Goal: Find specific page/section: Find specific page/section

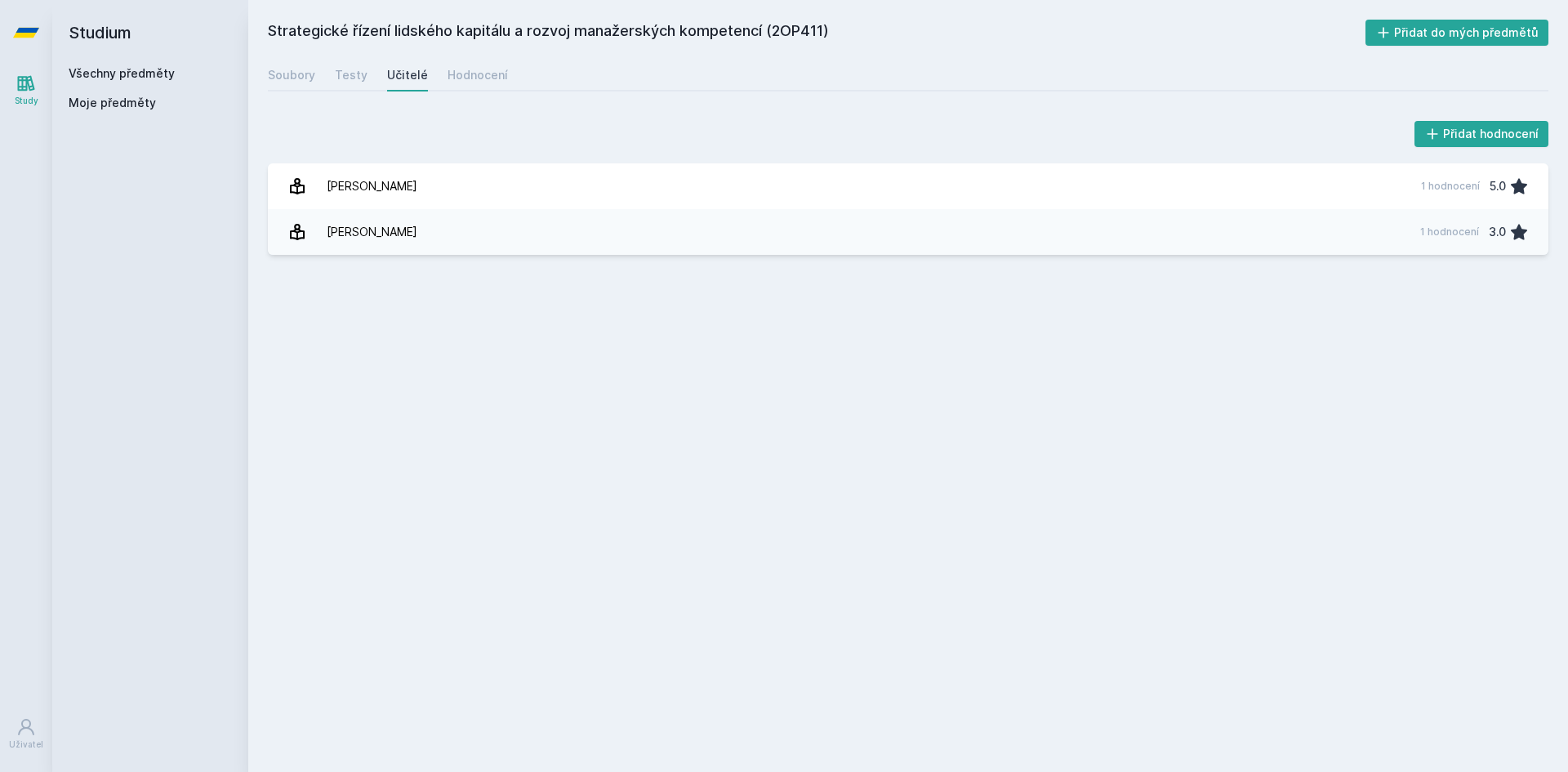
click at [26, 31] on icon at bounding box center [26, 33] width 26 height 10
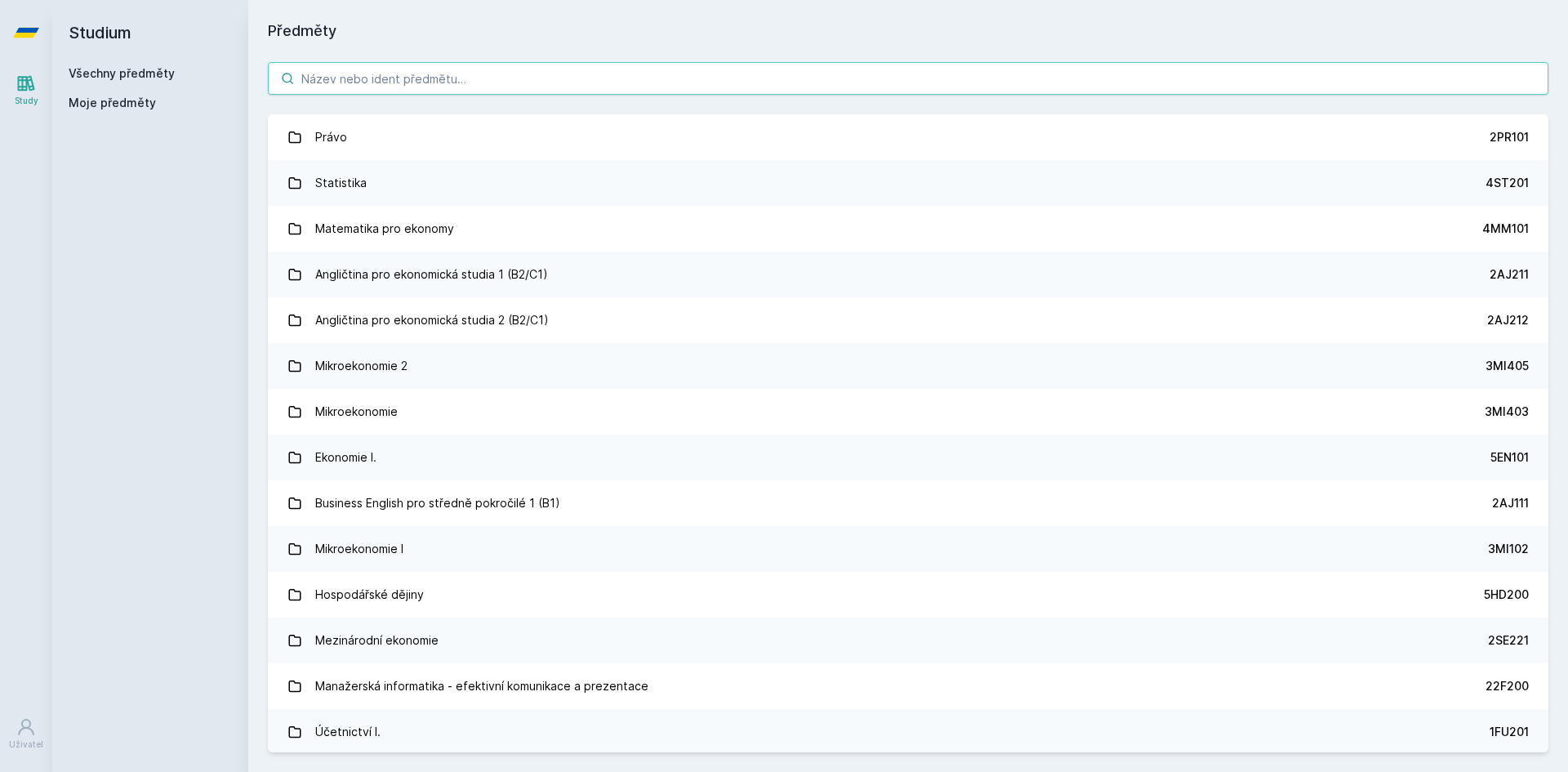
click at [388, 73] on input "search" at bounding box center [908, 78] width 1280 height 33
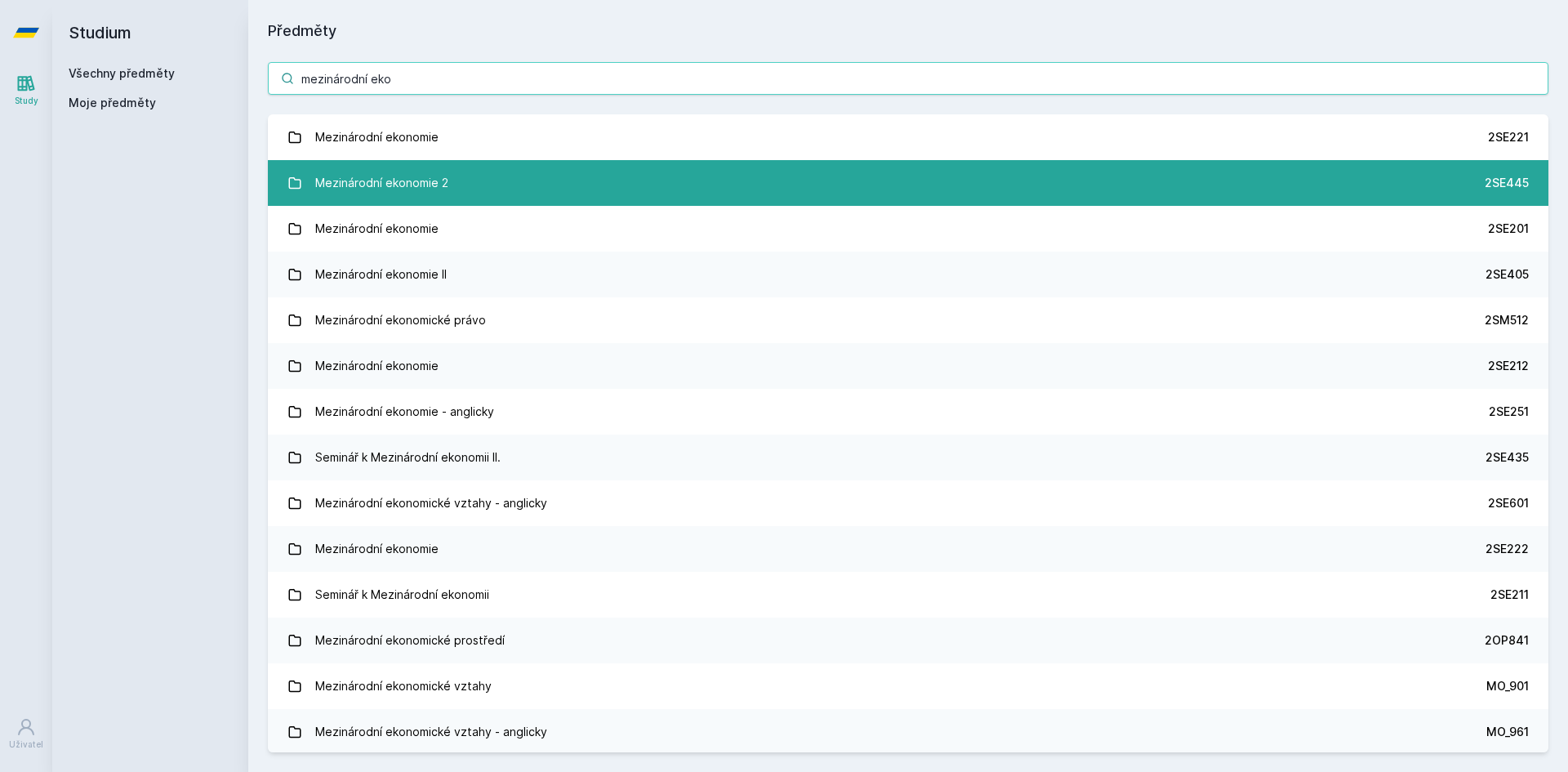
type input "mezinárodní eko"
click at [435, 177] on div "Mezinárodní ekonomie 2" at bounding box center [382, 183] width 133 height 33
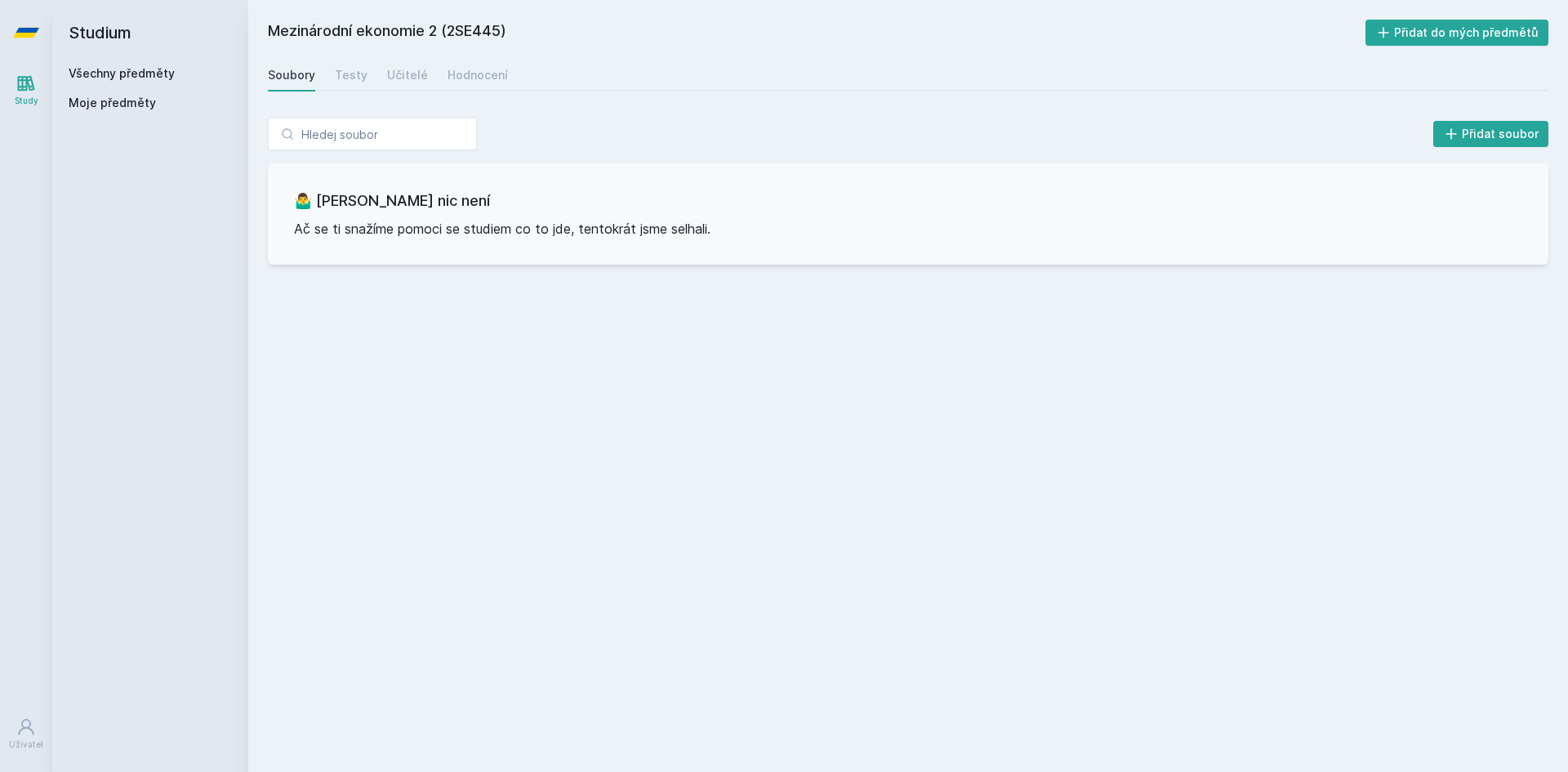
click at [476, 90] on div "Soubory Testy Učitelé Hodnocení" at bounding box center [908, 75] width 1280 height 33
click at [471, 75] on div "Hodnocení" at bounding box center [477, 75] width 61 height 16
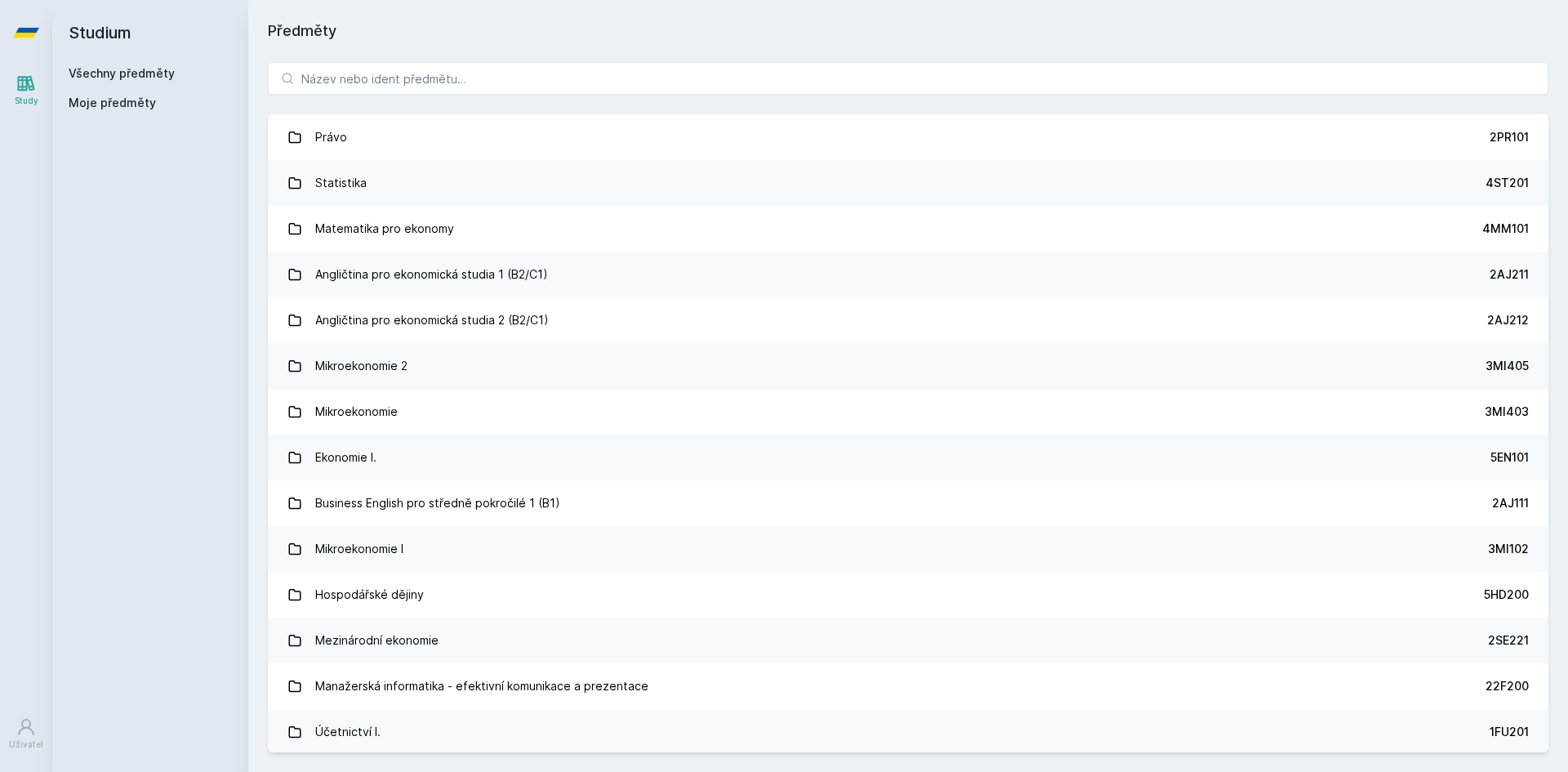
click at [413, 62] on div "Právo 2PR101 Statistika 4ST201 Matematika pro ekonomy 4MM101 Angličtina pro eko…" at bounding box center [908, 407] width 1320 height 730
click at [410, 81] on input "search" at bounding box center [908, 78] width 1280 height 33
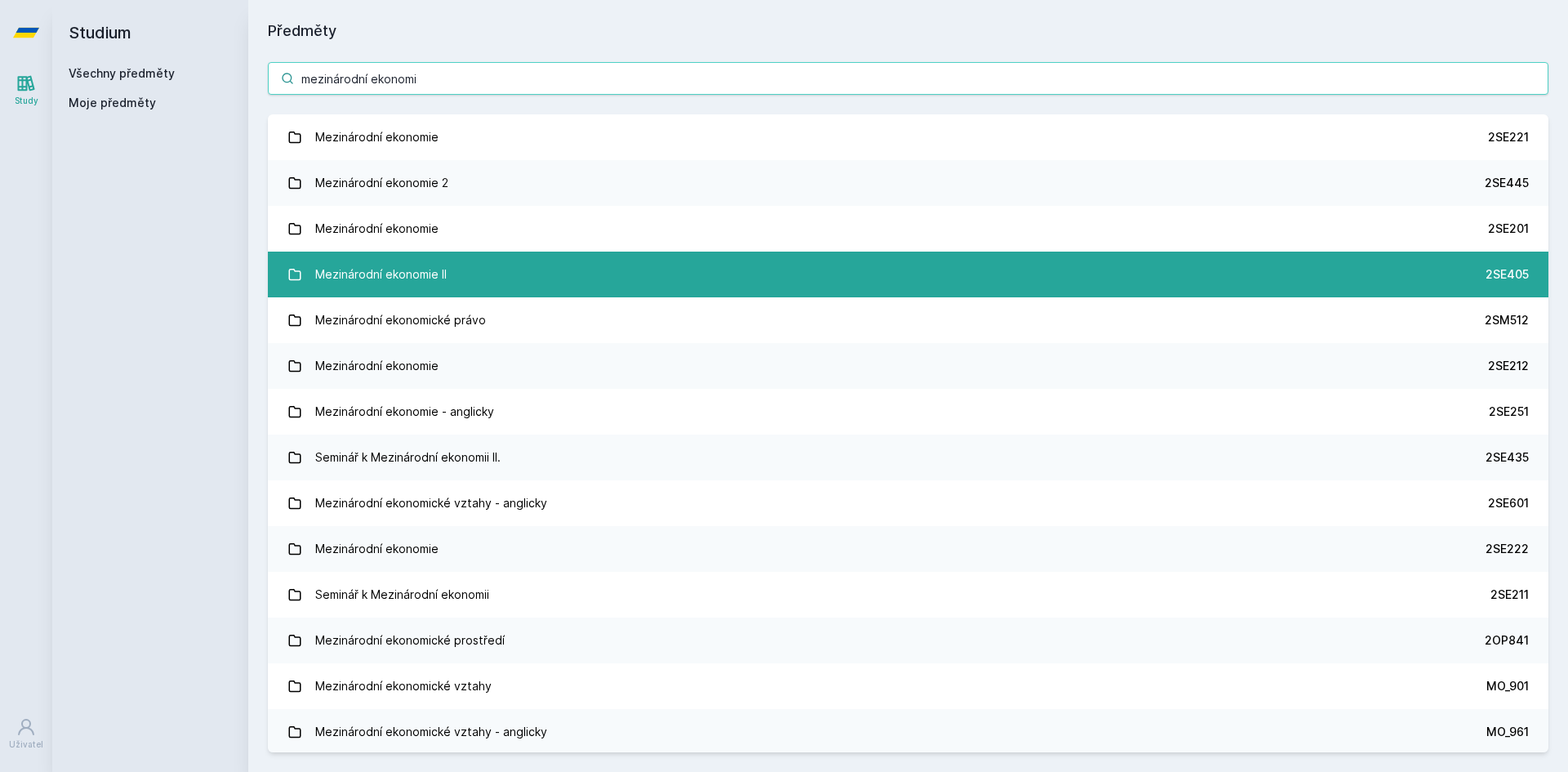
type input "mezinárodní ekonomi"
click at [476, 282] on link "Mezinárodní ekonomie II 2SE405" at bounding box center [908, 274] width 1280 height 46
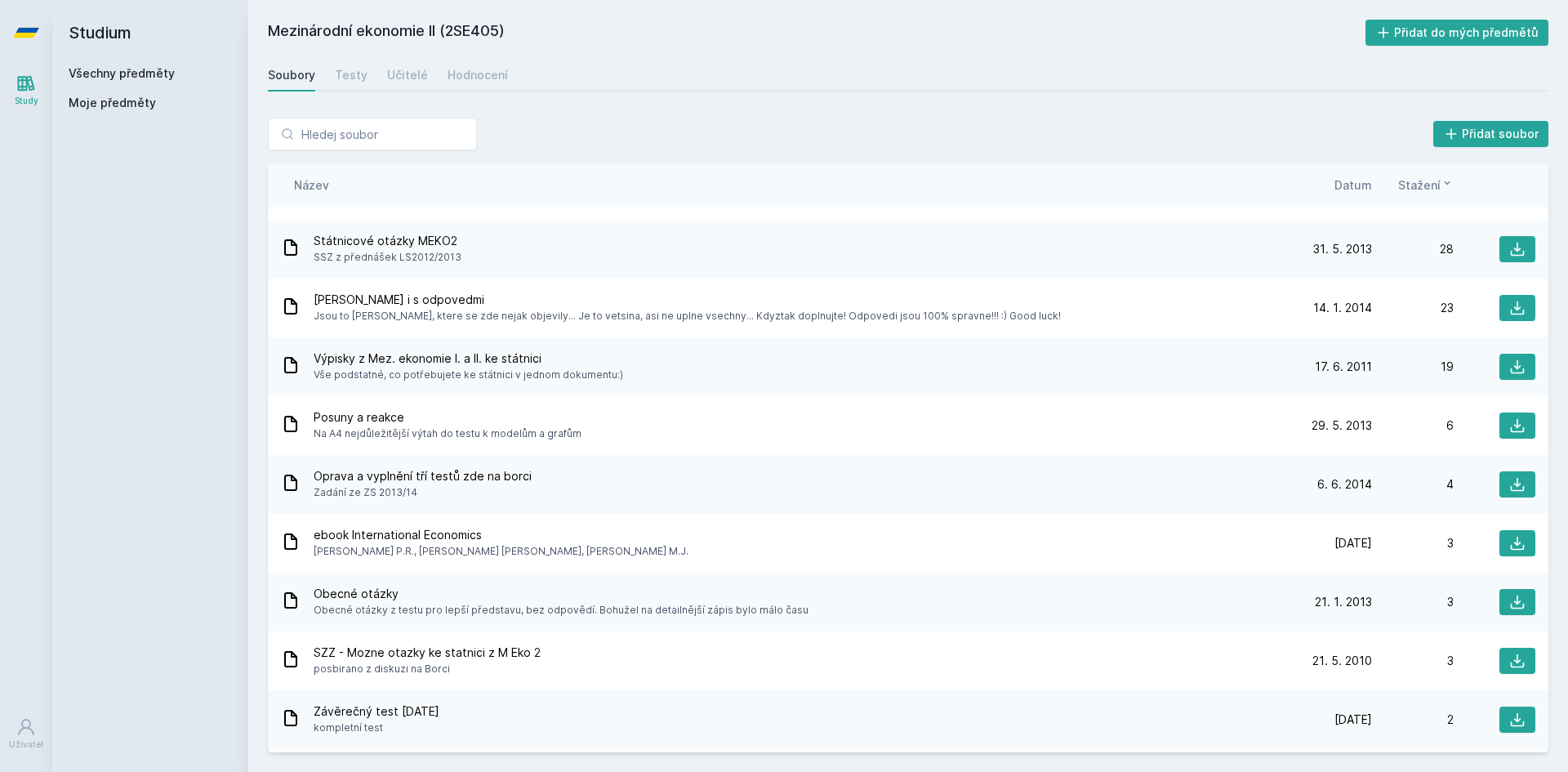
scroll to position [45, 0]
click at [503, 65] on div "Soubory Testy Učitelé Hodnocení" at bounding box center [908, 75] width 1280 height 33
click at [489, 68] on div "Hodnocení" at bounding box center [477, 75] width 61 height 16
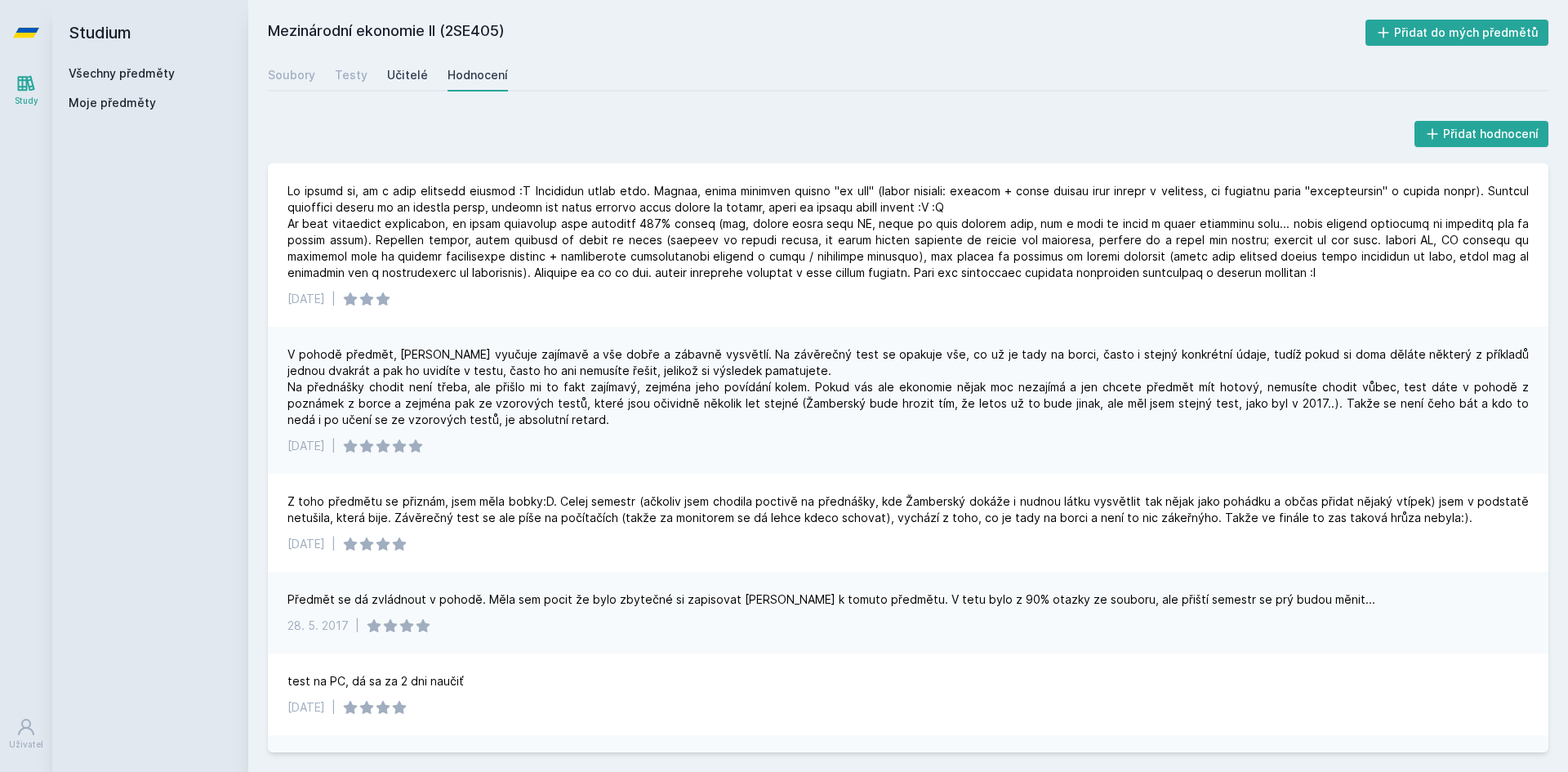
click at [399, 73] on div "Učitelé" at bounding box center [407, 75] width 40 height 16
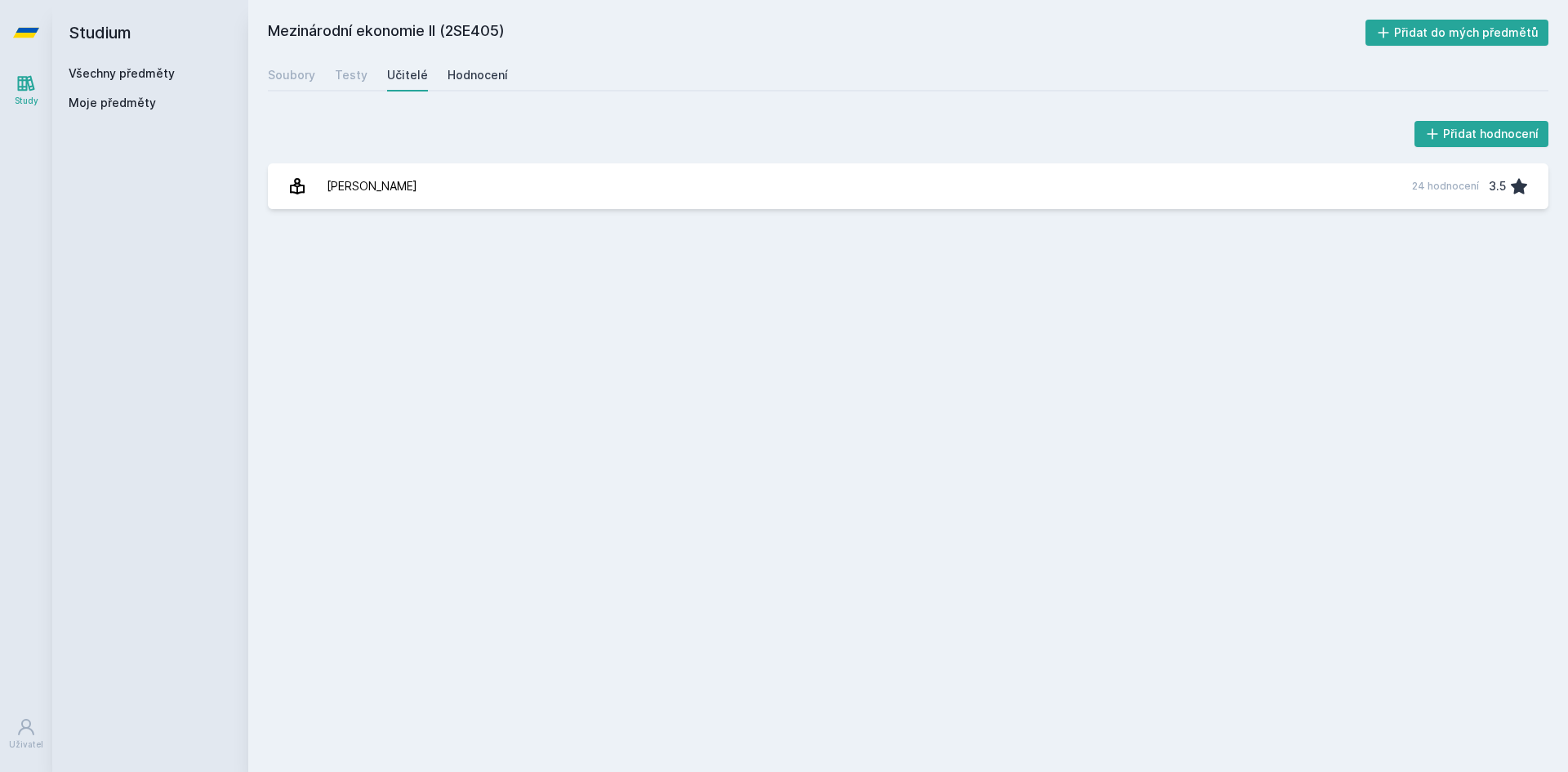
click at [476, 75] on div "Hodnocení" at bounding box center [477, 75] width 61 height 16
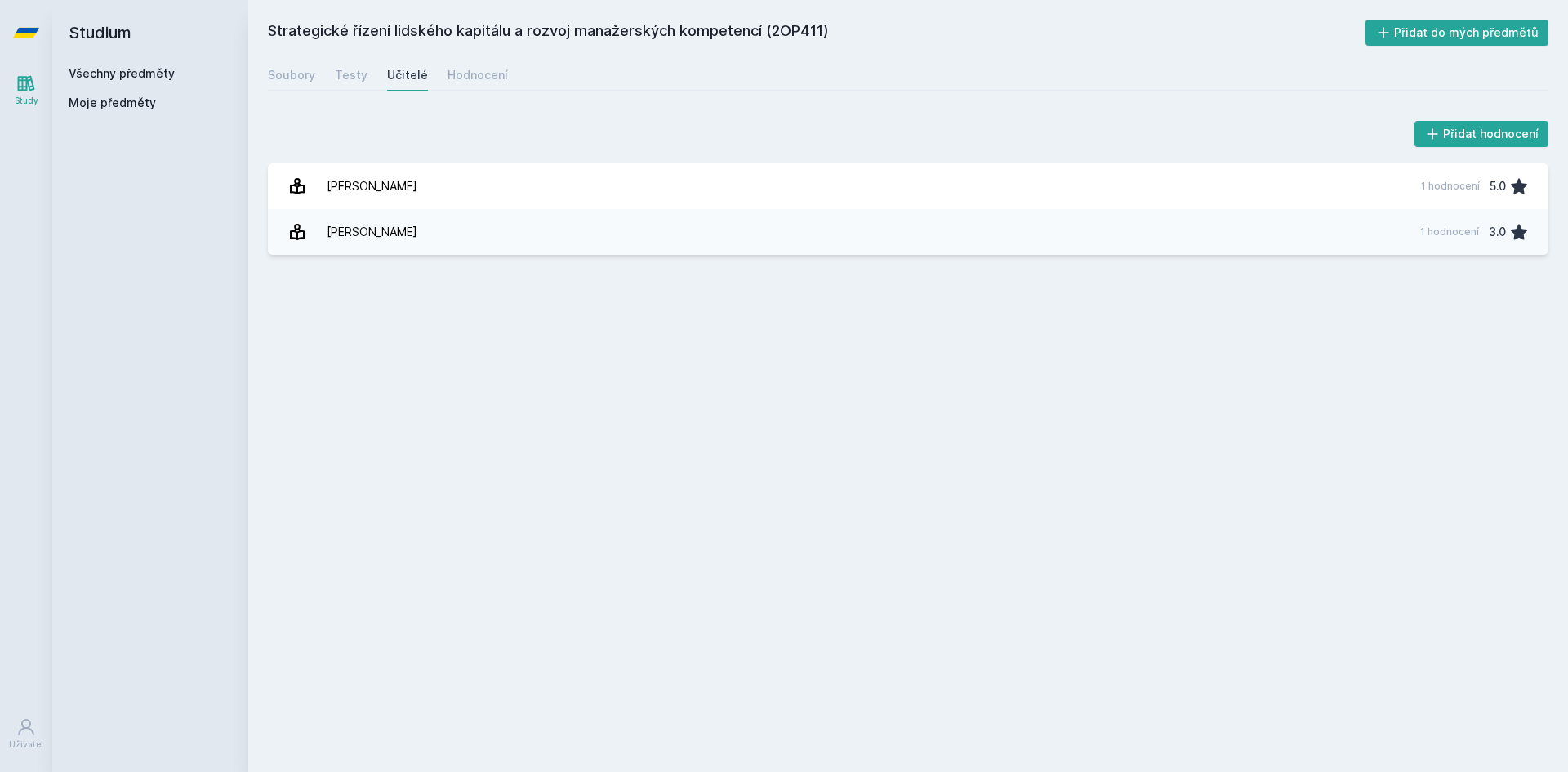
click at [47, 28] on link at bounding box center [26, 33] width 52 height 65
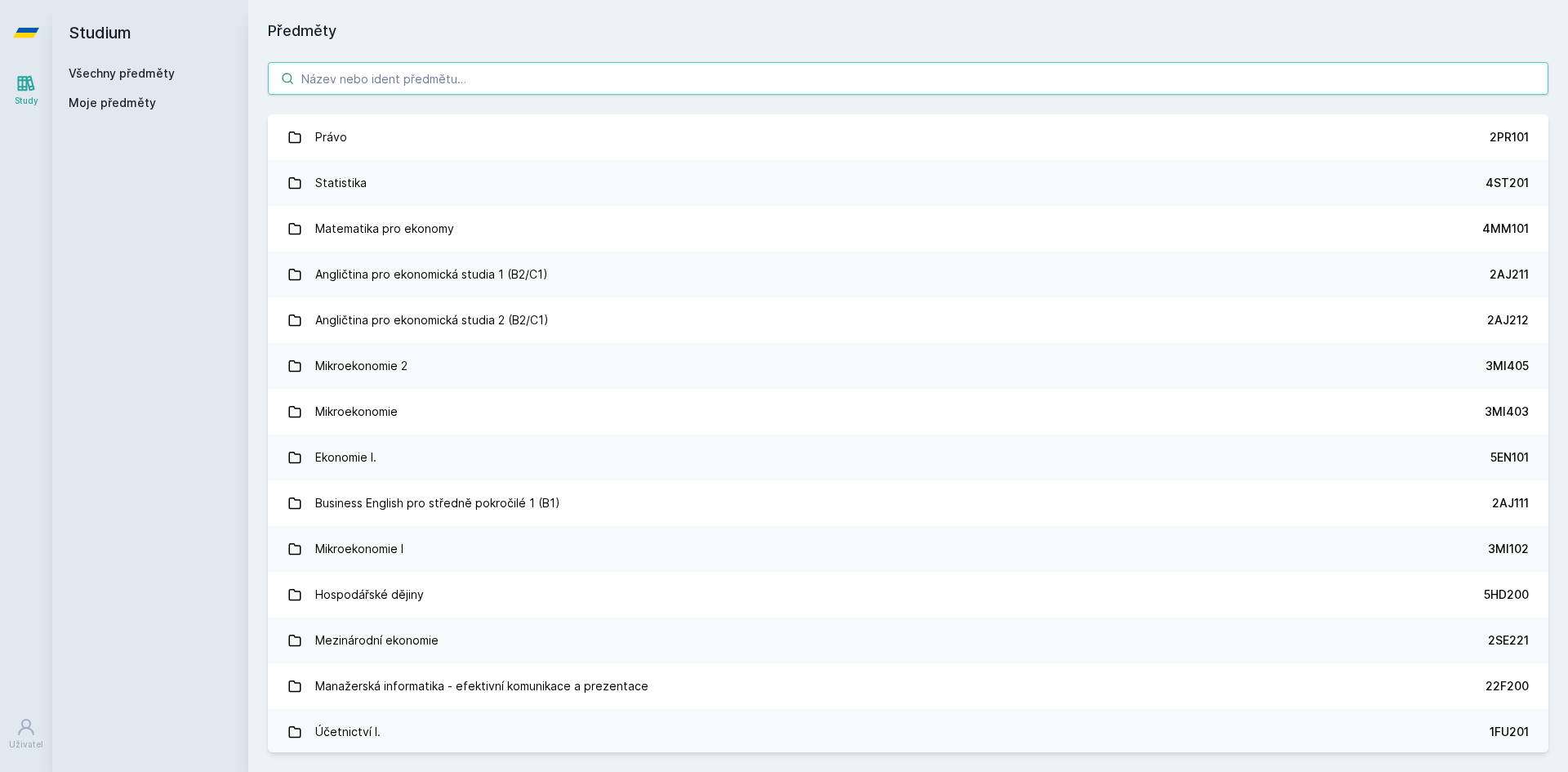
click at [342, 65] on input "search" at bounding box center [908, 78] width 1280 height 33
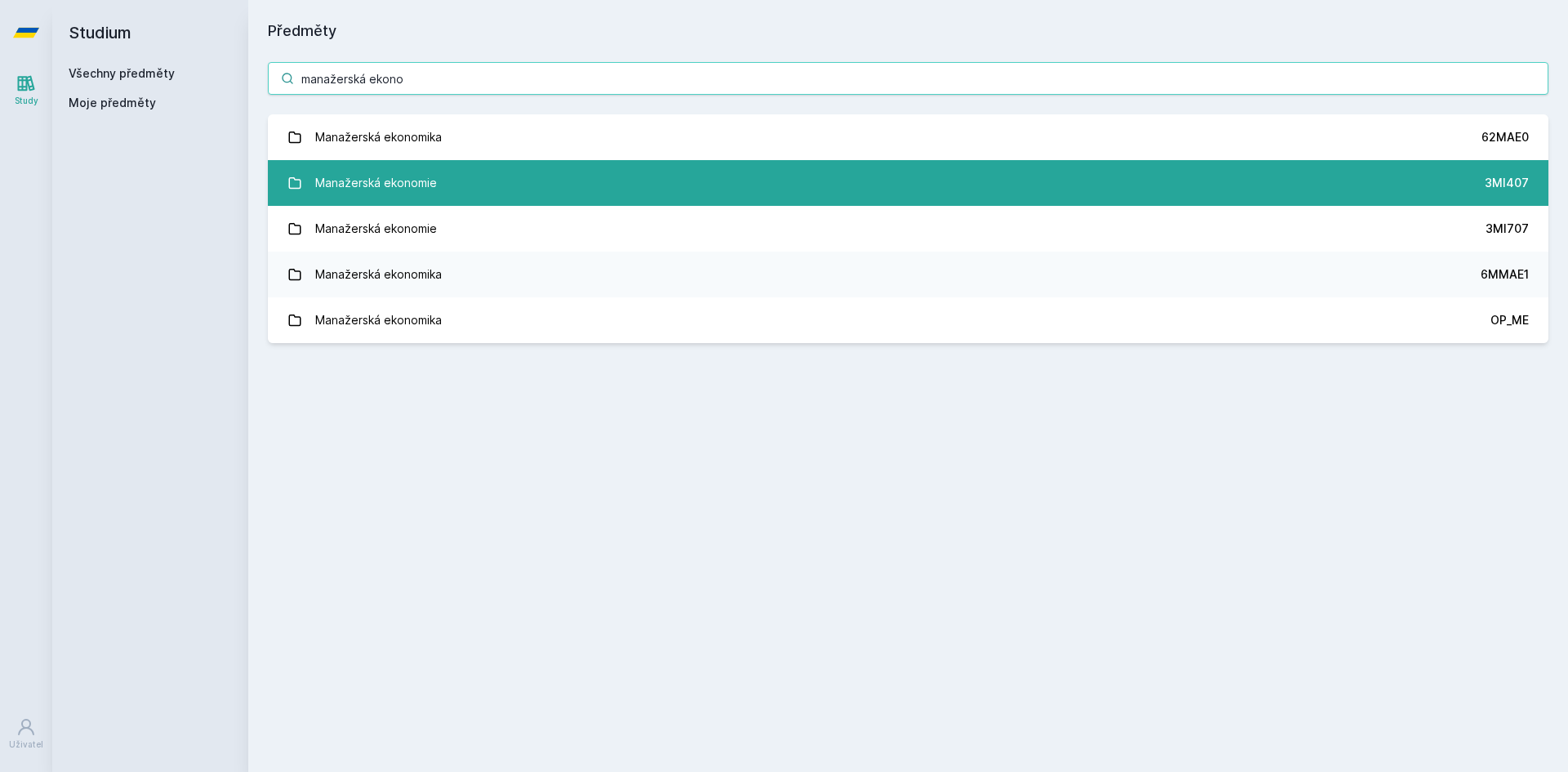
type input "manažerská ekono"
click at [441, 169] on link "Manažerská ekonomie 3MI407" at bounding box center [908, 183] width 1280 height 46
